Goal: Information Seeking & Learning: Learn about a topic

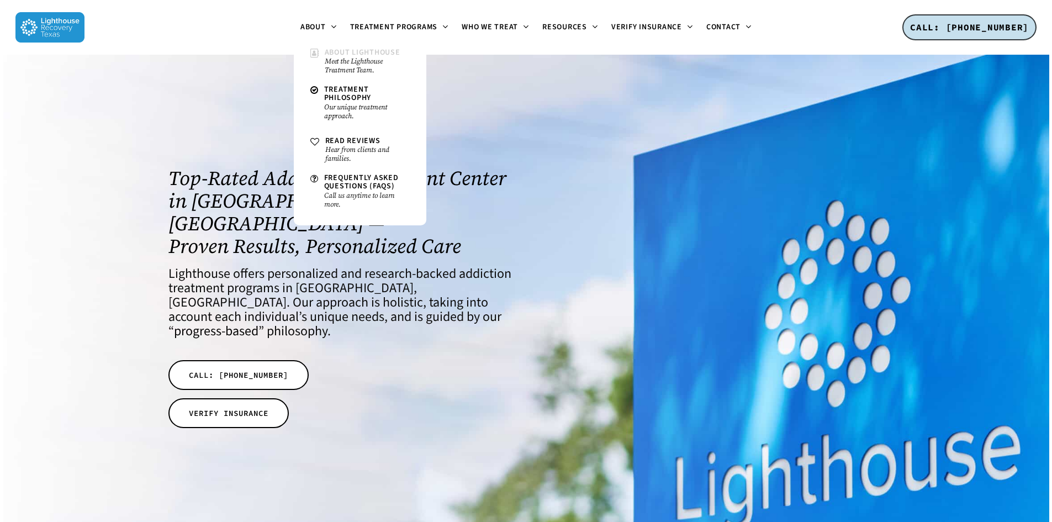
click at [357, 60] on small "Meet the Lighthouse Treatment Team." at bounding box center [367, 66] width 85 height 18
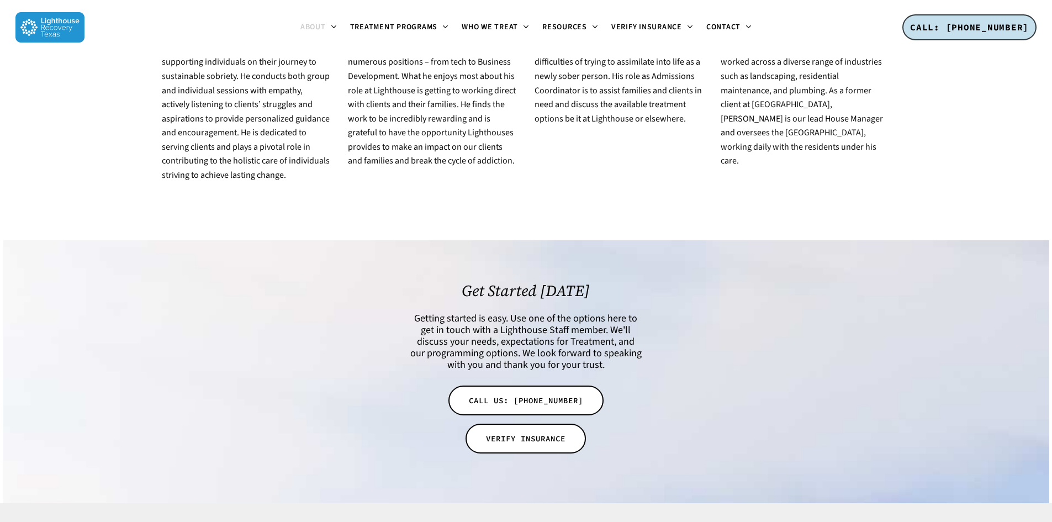
scroll to position [2192, 0]
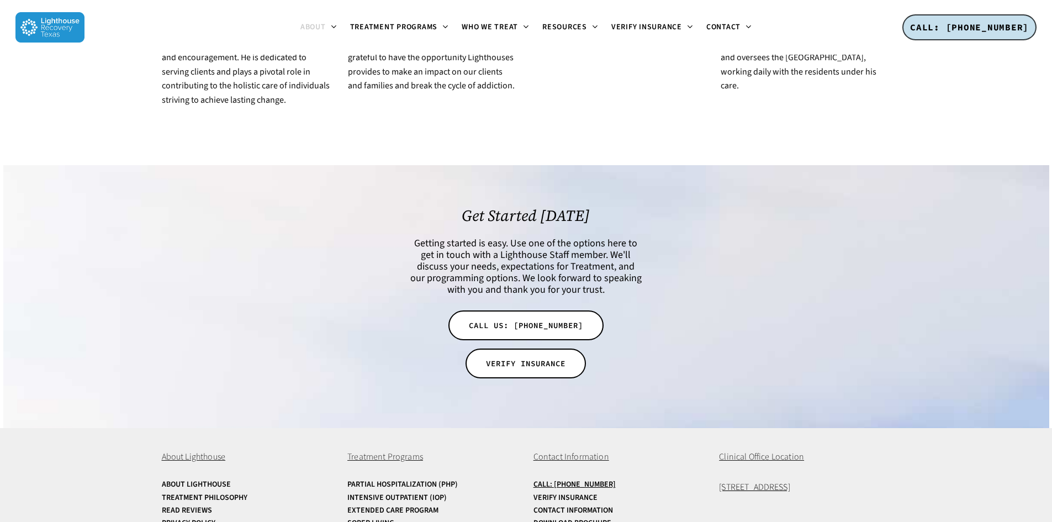
click at [1040, 24] on div "Menu About About Lighthouse Meet the Lighthouse Treatment Team. Treatment Philo…" at bounding box center [526, 27] width 1052 height 55
drag, startPoint x: 1044, startPoint y: 24, endPoint x: 974, endPoint y: 30, distance: 69.8
click at [974, 30] on div "Menu About About Lighthouse Meet the Lighthouse Treatment Team. Treatment Philo…" at bounding box center [526, 27] width 1052 height 55
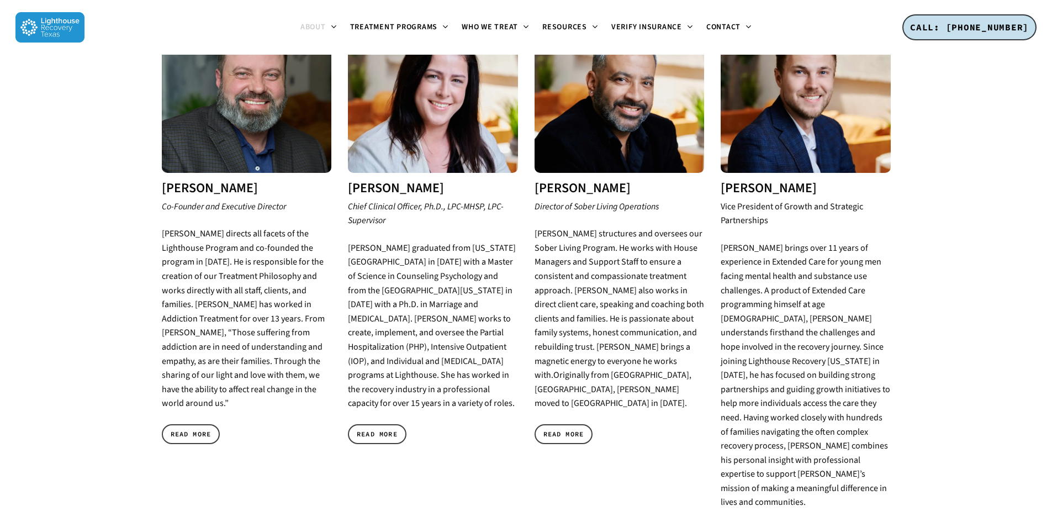
scroll to position [425, 0]
